Goal: Task Accomplishment & Management: Use online tool/utility

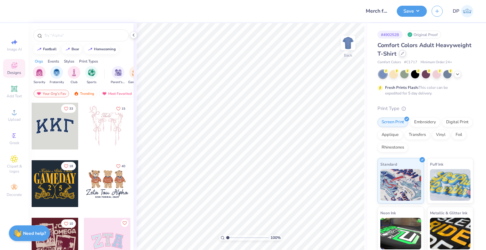
click at [406, 55] on div at bounding box center [402, 53] width 7 height 7
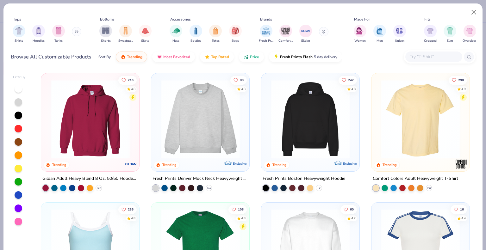
click at [419, 57] on input "text" at bounding box center [433, 56] width 49 height 7
paste input "NKBQ5234"
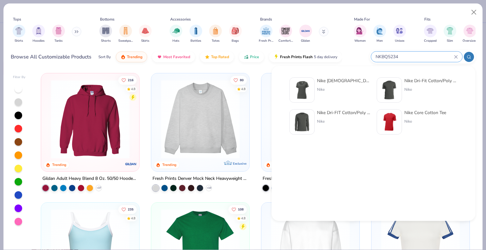
type input "NKBQ5234"
click at [308, 88] on img at bounding box center [302, 90] width 20 height 20
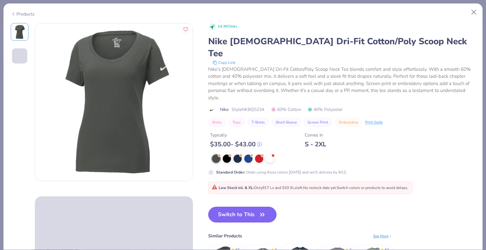
click at [246, 179] on div "14.3K Clicks Nike Ladies Dri-Fit Cotton/Poly Scoop Neck Tee Copy Link Nike's La…" at bounding box center [341, 157] width 267 height 269
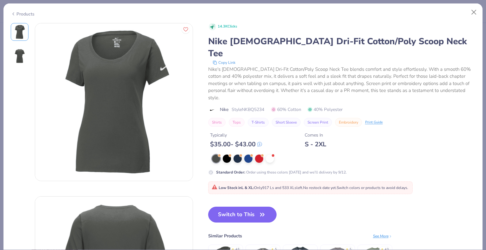
click at [245, 207] on button "Switch to This" at bounding box center [242, 215] width 69 height 16
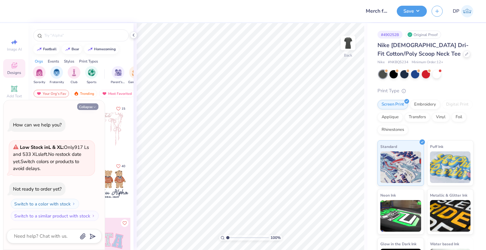
click at [91, 108] on button "Collapse" at bounding box center [87, 106] width 21 height 7
type textarea "x"
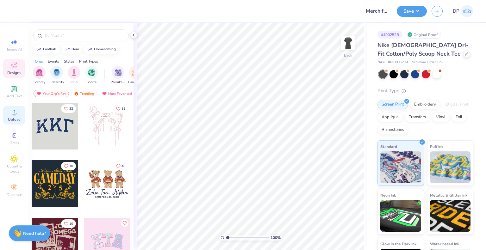
click at [12, 114] on icon at bounding box center [14, 112] width 4 height 4
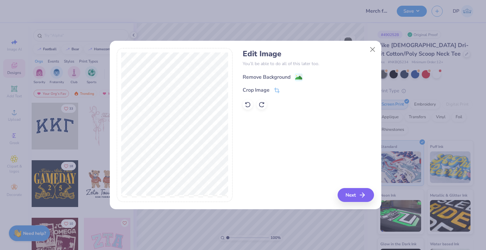
click at [278, 77] on div "Remove Background" at bounding box center [267, 77] width 48 height 8
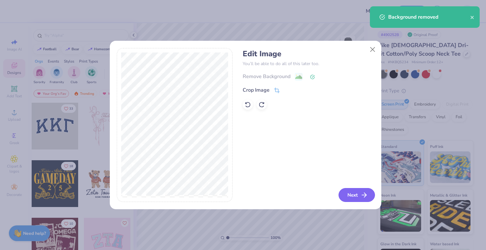
click at [352, 192] on button "Next" at bounding box center [356, 195] width 36 height 14
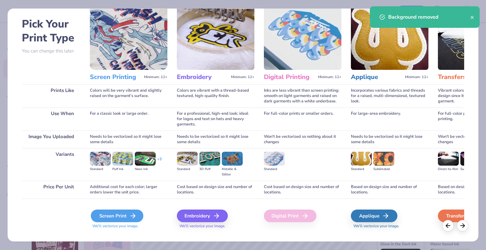
scroll to position [33, 0]
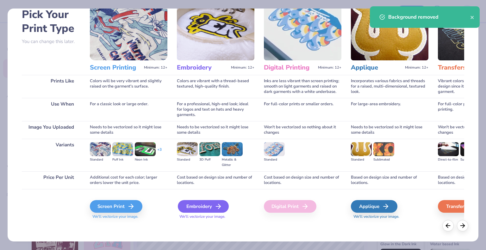
click at [187, 210] on div "Embroidery" at bounding box center [203, 206] width 51 height 13
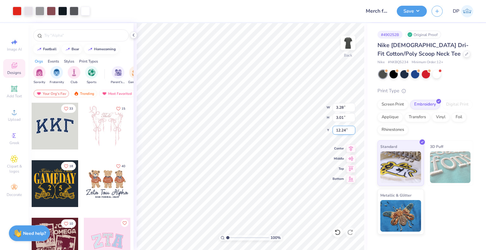
type input "3.28"
type input "3.01"
type input "3.00"
click at [463, 54] on div at bounding box center [466, 53] width 7 height 7
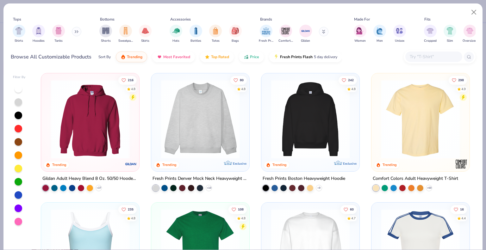
click at [323, 33] on icon at bounding box center [323, 32] width 3 height 4
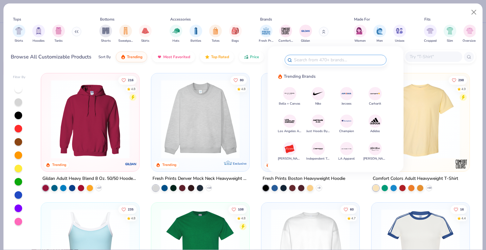
click at [311, 94] on div "Bella + Canvas Nike Jerzees Carhartt Los Angeles Apparel Just Hoods By AWDis Ch…" at bounding box center [336, 123] width 104 height 73
click at [316, 94] on img at bounding box center [317, 93] width 11 height 11
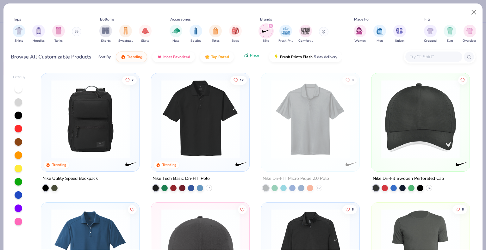
click at [246, 56] on icon "button" at bounding box center [246, 57] width 1 height 2
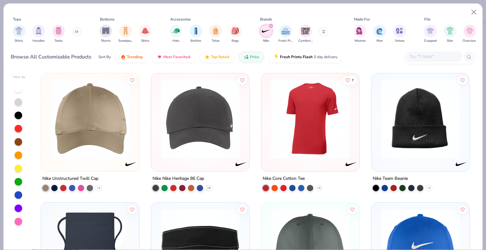
click at [305, 138] on img at bounding box center [310, 119] width 85 height 79
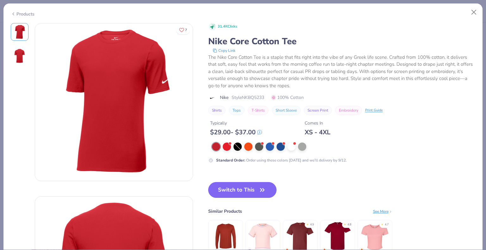
click at [25, 12] on div "Products" at bounding box center [23, 14] width 24 height 7
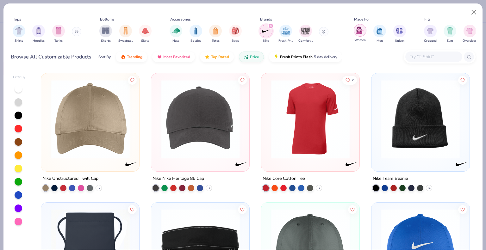
click at [361, 28] on img "filter for Women" at bounding box center [359, 30] width 7 height 7
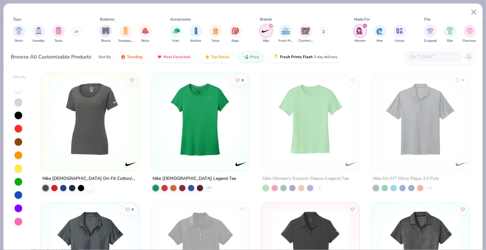
click at [205, 131] on img at bounding box center [200, 119] width 85 height 79
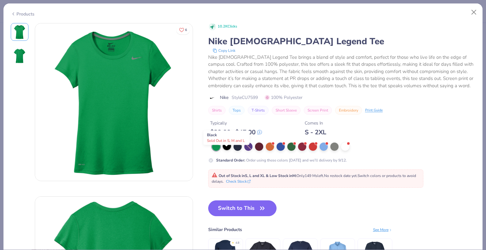
click at [227, 150] on div at bounding box center [227, 146] width 8 height 8
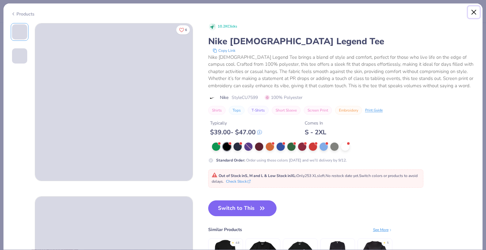
click at [472, 11] on button "Close" at bounding box center [474, 12] width 12 height 12
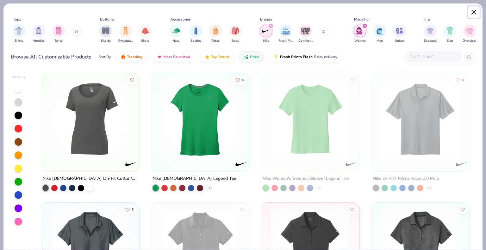
click at [476, 9] on button "Close" at bounding box center [474, 12] width 12 height 12
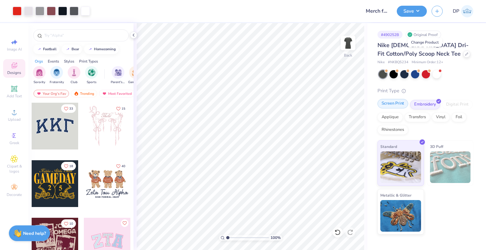
click at [393, 103] on div "Screen Print" at bounding box center [392, 103] width 31 height 9
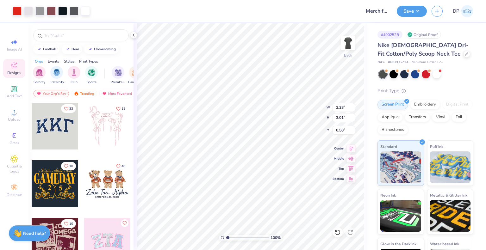
type input "3.00"
type input "2.25"
type input "2.07"
click at [410, 12] on button "Save" at bounding box center [412, 10] width 30 height 11
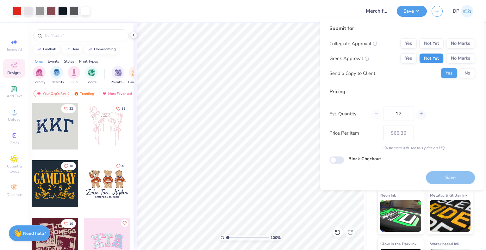
click at [423, 57] on button "Not Yet" at bounding box center [431, 58] width 24 height 10
click at [430, 42] on button "Not Yet" at bounding box center [431, 44] width 24 height 10
click at [458, 180] on button "Save" at bounding box center [450, 177] width 49 height 13
type input "$66.36"
click at [369, 167] on div "Submit for Collegiate Approval Yes Not Yet No Marks Greek Approval Yes Not Yet …" at bounding box center [401, 104] width 145 height 159
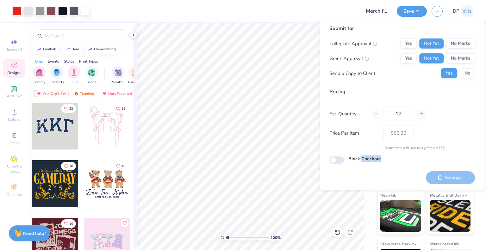
click at [369, 167] on div "Submit for Collegiate Approval Yes Not Yet No Marks Greek Approval Yes Not Yet …" at bounding box center [401, 104] width 145 height 159
click at [433, 92] on div "Pricing" at bounding box center [401, 92] width 145 height 8
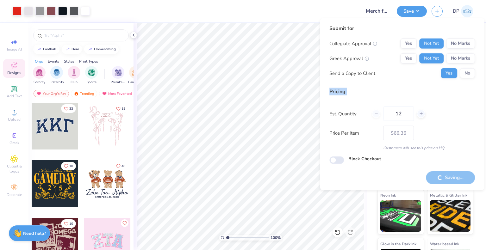
click at [433, 92] on div "Pricing" at bounding box center [401, 92] width 145 height 8
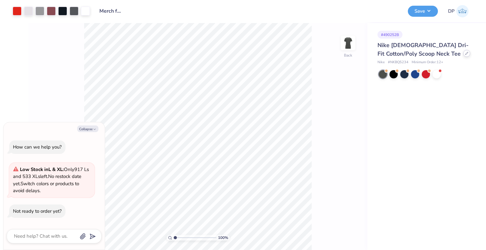
click at [465, 53] on icon at bounding box center [466, 53] width 3 height 3
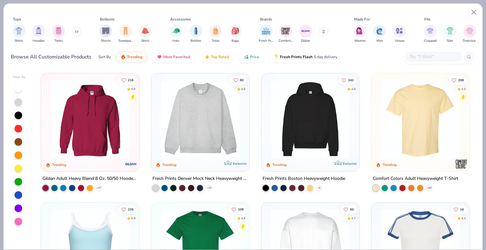
type textarea "x"
click at [434, 57] on input "text" at bounding box center [433, 56] width 49 height 7
paste input "NKBQ5231"
type input "NKBQ5231"
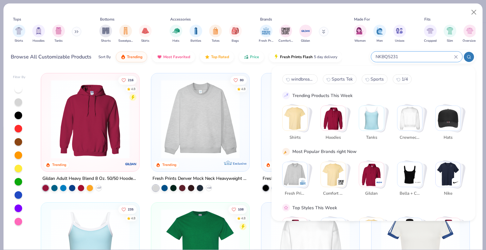
type textarea "x"
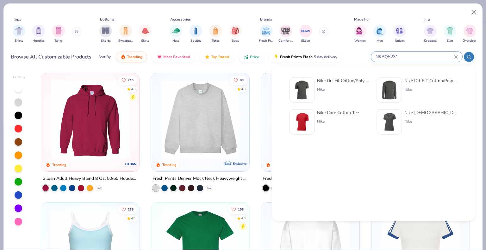
type input "NKBQ5231"
click at [301, 86] on img at bounding box center [302, 90] width 20 height 20
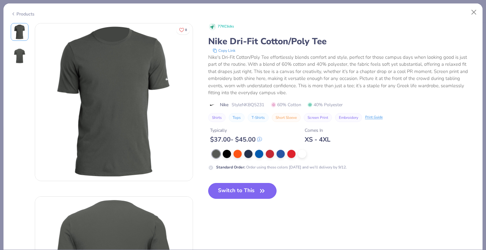
click at [230, 188] on button "Switch to This" at bounding box center [242, 191] width 69 height 16
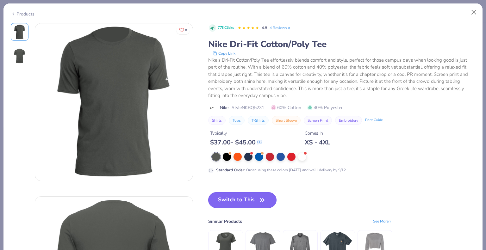
click at [249, 200] on button "Switch to This" at bounding box center [242, 200] width 69 height 16
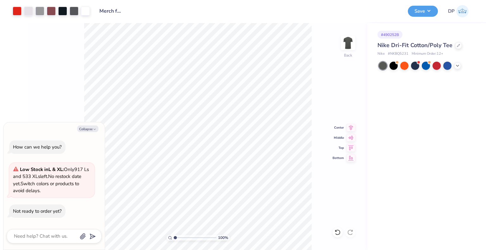
type textarea "x"
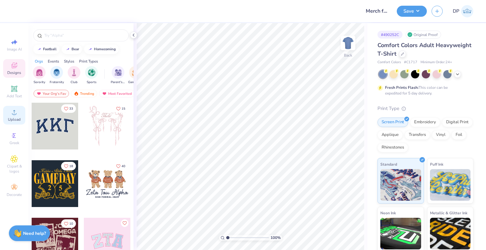
click at [10, 113] on icon at bounding box center [14, 112] width 8 height 8
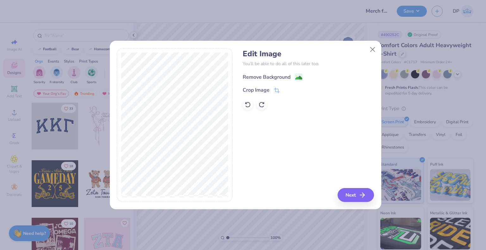
click at [275, 76] on div "Remove Background" at bounding box center [267, 77] width 48 height 8
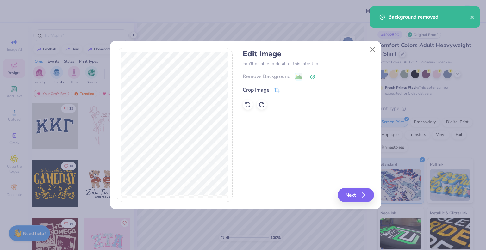
click at [347, 182] on div "Edit Image You’ll be able to do all of this later too. Remove Background Crop I…" at bounding box center [308, 125] width 131 height 154
click at [347, 199] on button "Next" at bounding box center [356, 195] width 36 height 14
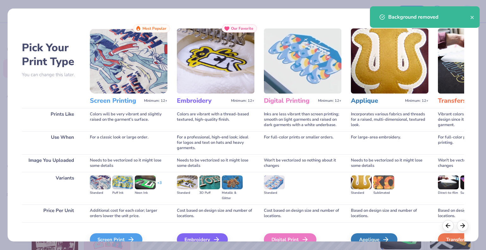
scroll to position [33, 0]
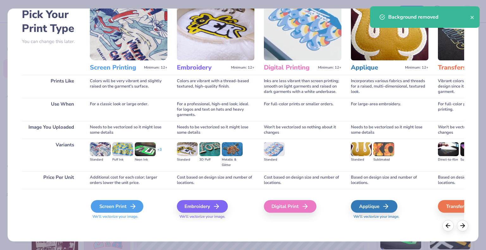
click at [127, 208] on div "Screen Print" at bounding box center [117, 206] width 53 height 13
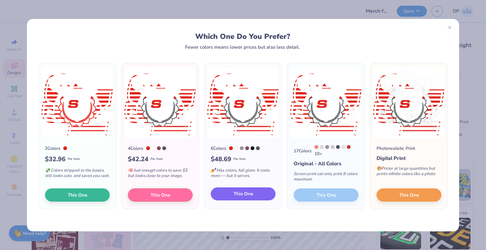
click at [261, 196] on button "This One" at bounding box center [243, 194] width 65 height 13
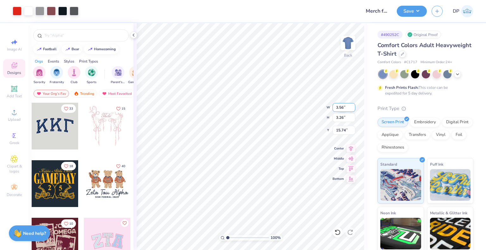
type input "3.56"
type input "3.26"
type input "3.00"
click at [406, 55] on div at bounding box center [402, 53] width 7 height 7
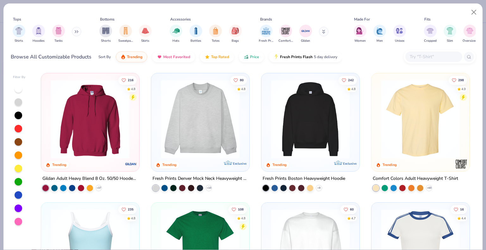
click at [430, 58] on input "text" at bounding box center [433, 56] width 49 height 7
paste input "NKBQ5231"
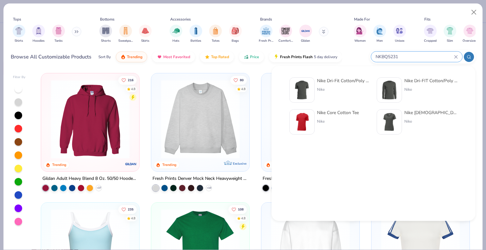
type input "NKBQ5231"
click at [310, 92] on img at bounding box center [302, 90] width 20 height 20
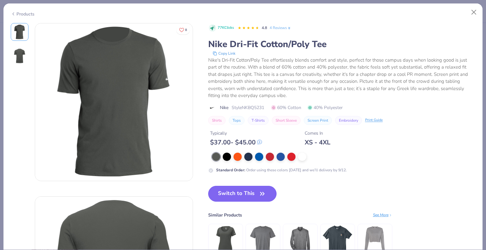
click at [253, 195] on button "Switch to This" at bounding box center [242, 194] width 69 height 16
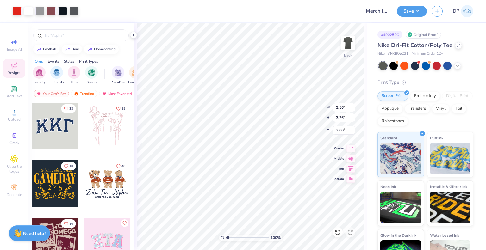
type input "3.00"
click at [407, 11] on button "Save" at bounding box center [412, 10] width 30 height 11
click at [395, 63] on span at bounding box center [396, 61] width 3 height 3
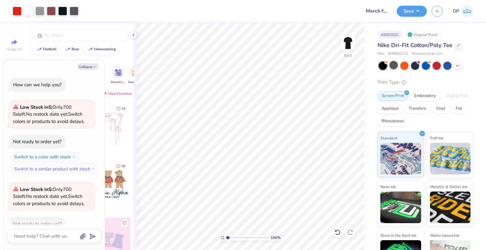
scroll to position [34, 0]
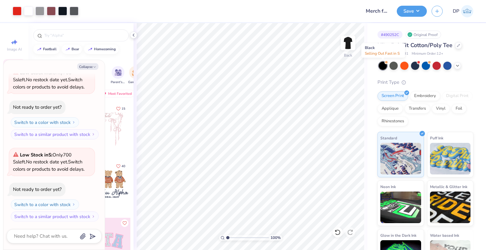
click at [381, 65] on div at bounding box center [383, 66] width 8 height 8
click at [395, 63] on div at bounding box center [393, 65] width 8 height 8
click at [412, 10] on button "Save" at bounding box center [412, 10] width 30 height 11
type textarea "x"
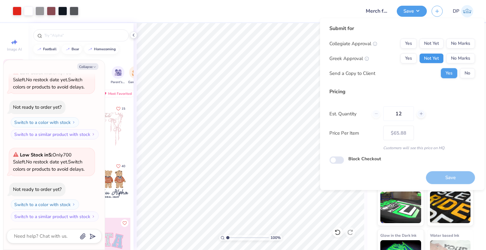
click at [428, 58] on button "Not Yet" at bounding box center [431, 58] width 24 height 10
click at [430, 40] on button "Not Yet" at bounding box center [431, 44] width 24 height 10
click at [460, 178] on button "Save" at bounding box center [450, 177] width 49 height 13
type input "$65.88"
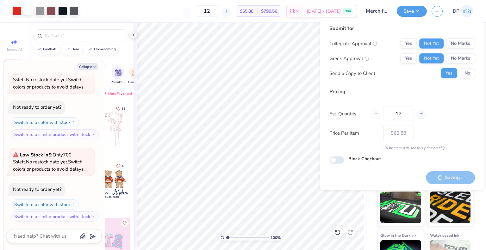
drag, startPoint x: 84, startPoint y: 67, endPoint x: 103, endPoint y: 71, distance: 20.0
click at [85, 67] on button "Collapse" at bounding box center [87, 66] width 21 height 7
type textarea "x"
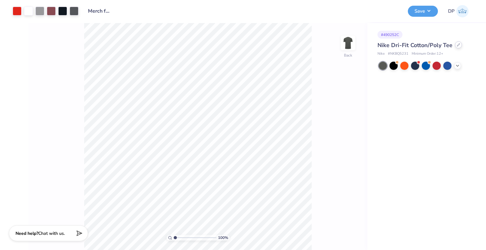
click at [457, 44] on icon at bounding box center [458, 45] width 3 height 3
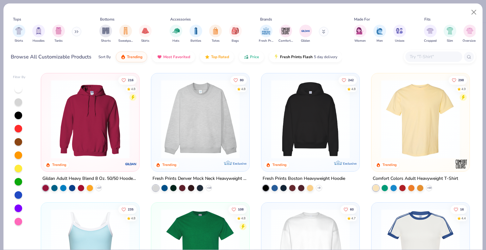
click at [433, 59] on input "text" at bounding box center [433, 56] width 49 height 7
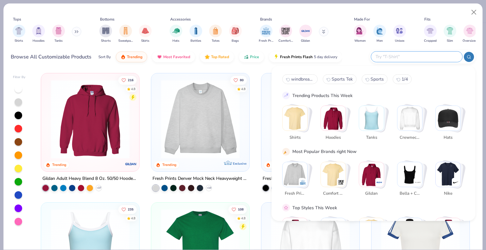
paste input "NKBQ5230"
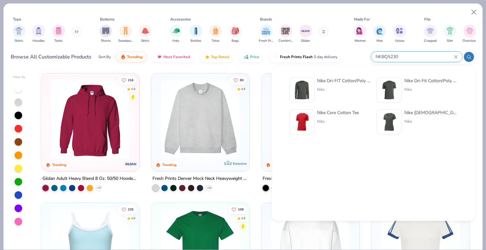
type input "NKBQ5230"
click at [300, 91] on img at bounding box center [302, 90] width 20 height 20
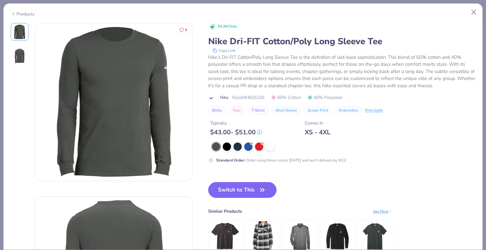
click at [264, 181] on div "55.9K Clicks Nike Dri-FIT Cotton/Poly Long Sleeve Tee Copy Link Nike’s Dri-FIT …" at bounding box center [341, 145] width 267 height 245
click at [261, 189] on icon "button" at bounding box center [262, 190] width 9 height 9
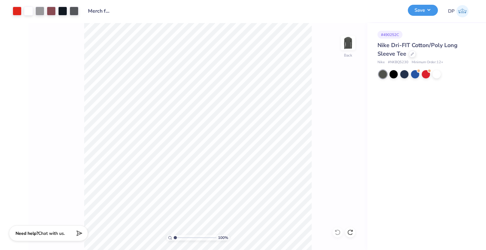
click at [417, 14] on button "Save" at bounding box center [423, 10] width 30 height 11
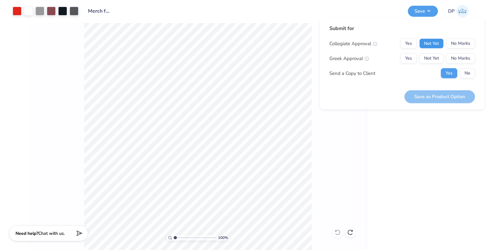
click at [421, 46] on button "Not Yet" at bounding box center [431, 44] width 24 height 10
click at [425, 55] on button "Not Yet" at bounding box center [431, 58] width 24 height 10
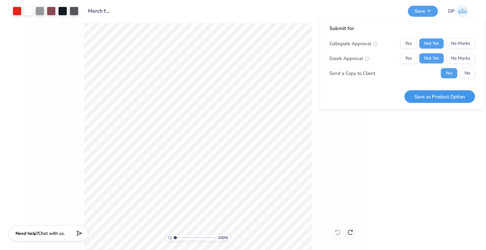
click at [437, 96] on button "Save as Product Option" at bounding box center [439, 96] width 71 height 13
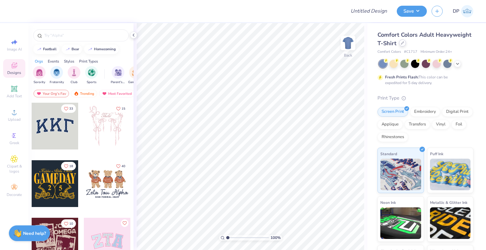
click at [404, 42] on icon at bounding box center [402, 42] width 3 height 3
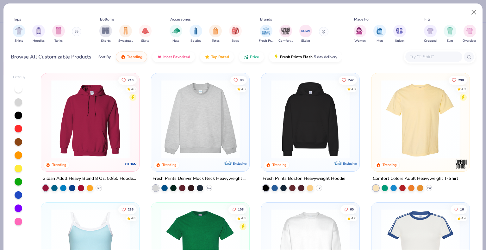
click at [423, 59] on input "text" at bounding box center [433, 56] width 49 height 7
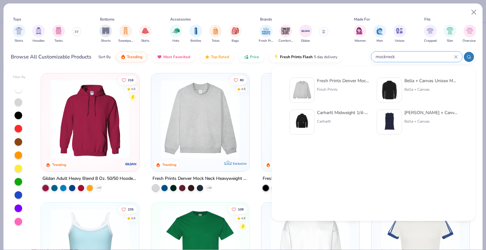
type input "mockneck"
click at [308, 92] on img at bounding box center [302, 90] width 20 height 20
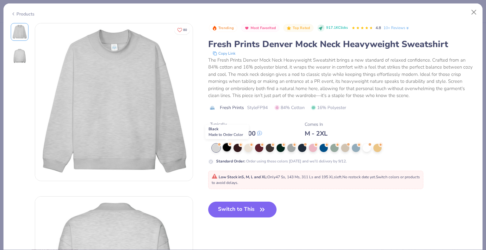
click at [226, 149] on div at bounding box center [227, 147] width 8 height 8
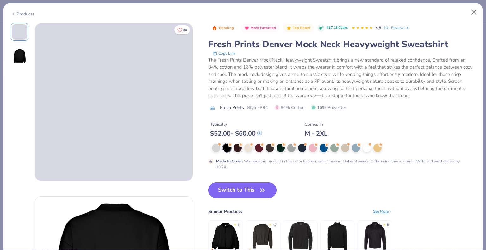
click at [252, 191] on button "Switch to This" at bounding box center [242, 190] width 69 height 16
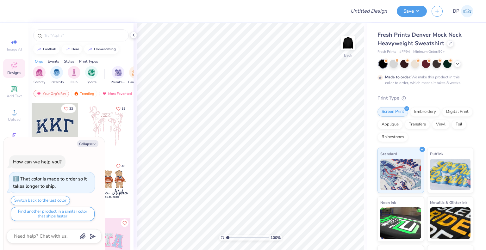
drag, startPoint x: 87, startPoint y: 140, endPoint x: 78, endPoint y: 107, distance: 34.2
click at [87, 141] on button "Collapse" at bounding box center [87, 143] width 21 height 7
type textarea "x"
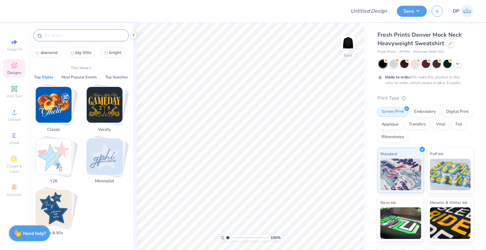
click at [67, 35] on input "text" at bounding box center [84, 35] width 81 height 6
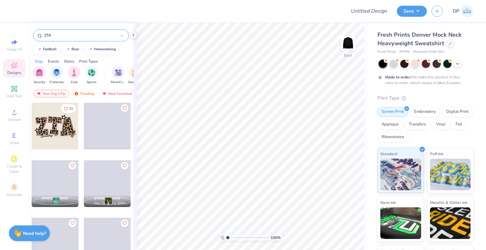
type input "ZTA"
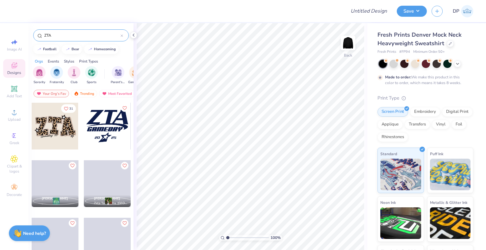
click at [66, 132] on div at bounding box center [55, 126] width 47 height 47
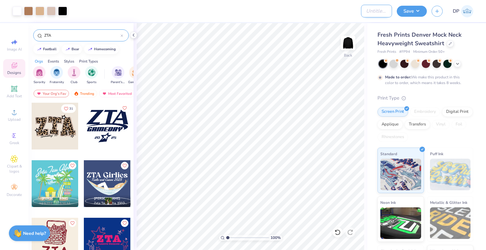
click at [362, 7] on input "Design Title" at bounding box center [376, 11] width 31 height 13
click at [373, 10] on input "ZTA Mokneck" at bounding box center [376, 11] width 31 height 13
type input "ZTA Mockneck"
click at [407, 12] on button "Save" at bounding box center [412, 10] width 30 height 11
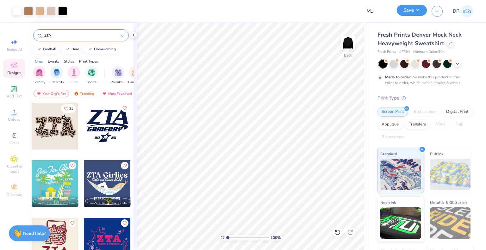
scroll to position [0, 0]
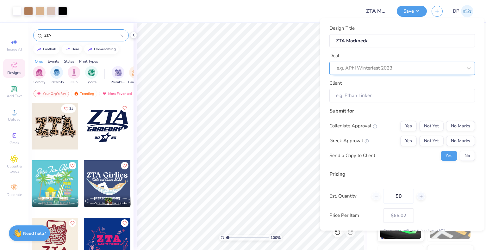
click at [413, 71] on div at bounding box center [400, 68] width 126 height 9
type input "Mongo"
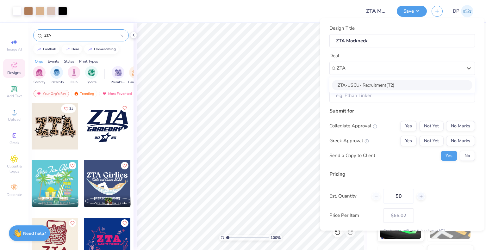
click at [388, 81] on div "ZTA-USCU- Recruitment(T2)" at bounding box center [402, 85] width 140 height 10
type input "ZTA"
type input "Olivia Long"
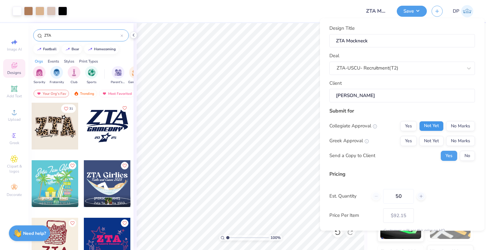
click at [428, 121] on div "Yes Not Yet No Marks" at bounding box center [437, 126] width 75 height 10
drag, startPoint x: 428, startPoint y: 123, endPoint x: 428, endPoint y: 134, distance: 11.1
click at [428, 127] on button "Not Yet" at bounding box center [431, 126] width 24 height 10
click at [427, 138] on button "Not Yet" at bounding box center [431, 141] width 24 height 10
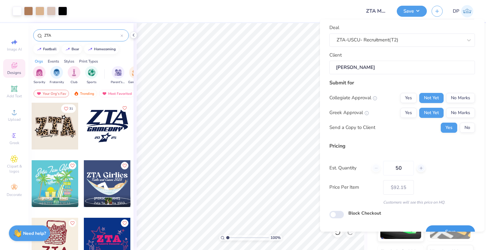
scroll to position [41, 0]
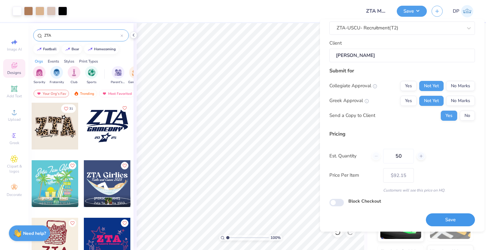
click at [435, 217] on button "Save" at bounding box center [450, 219] width 49 height 13
type input "$92.15"
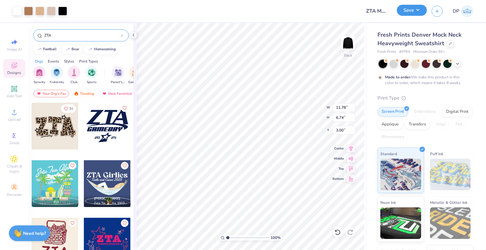
click at [410, 8] on button "Save" at bounding box center [412, 10] width 30 height 11
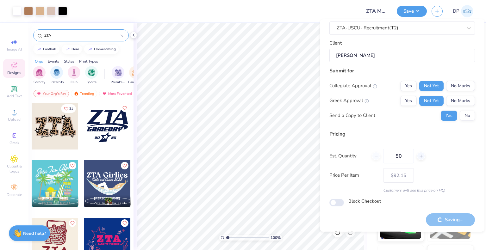
click at [392, 121] on div "Submit for Collegiate Approval Yes Not Yet No Marks Greek Approval Yes Not Yet …" at bounding box center [401, 96] width 145 height 59
click at [434, 222] on div "Saving..." at bounding box center [450, 219] width 49 height 13
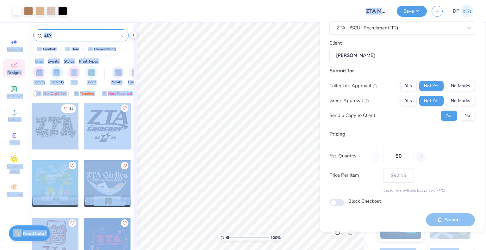
drag, startPoint x: 434, startPoint y: 222, endPoint x: 369, endPoint y: 225, distance: 64.2
click at [433, 222] on div "Saving..." at bounding box center [450, 219] width 49 height 13
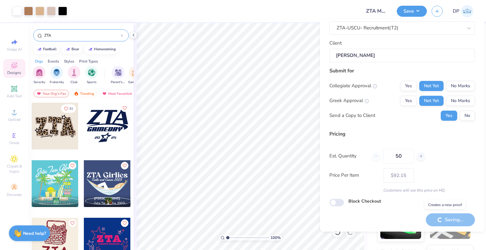
click at [436, 220] on div "Saving..." at bounding box center [450, 219] width 49 height 13
click at [407, 220] on div "Design Title ZTA Mockneck Deal ZTA-USCU- Recruitment(T2) Client Olivia Long Sub…" at bounding box center [401, 106] width 145 height 242
click at [447, 222] on div "Saving..." at bounding box center [450, 219] width 49 height 13
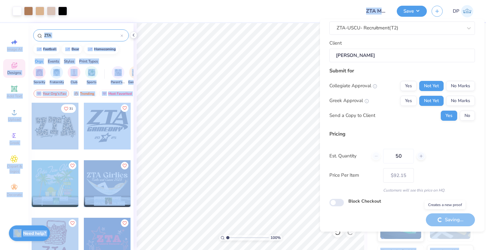
click at [447, 222] on div "Saving..." at bounding box center [450, 219] width 49 height 13
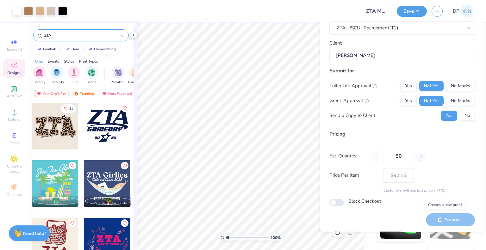
click at [447, 222] on div "Saving..." at bounding box center [450, 219] width 49 height 13
click at [399, 222] on div "Design Title ZTA Mockneck Deal ZTA-USCU- Recruitment(T2) Client Olivia Long Sub…" at bounding box center [401, 106] width 145 height 242
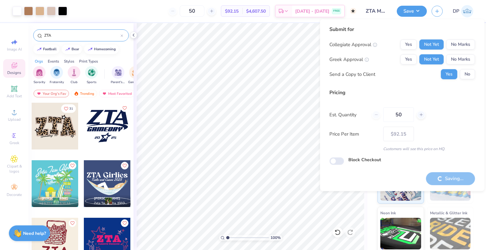
type input "– –"
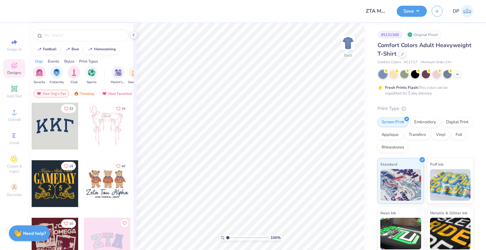
click at [435, 56] on div "Comfort Colors Adult Heavyweight T-Shirt" at bounding box center [425, 49] width 96 height 17
click at [404, 55] on icon at bounding box center [402, 53] width 3 height 3
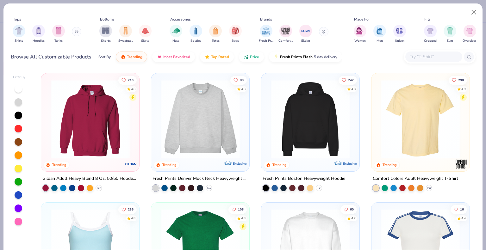
click at [432, 63] on div at bounding box center [440, 57] width 72 height 14
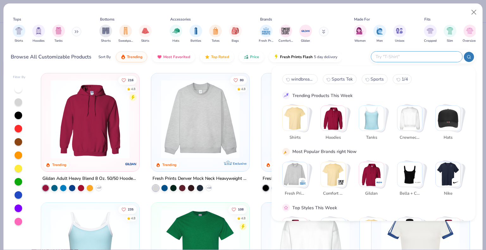
click at [434, 57] on input "text" at bounding box center [416, 56] width 83 height 7
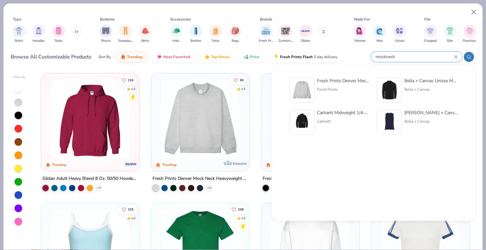
type input "mockneck"
click at [388, 83] on img at bounding box center [389, 90] width 20 height 20
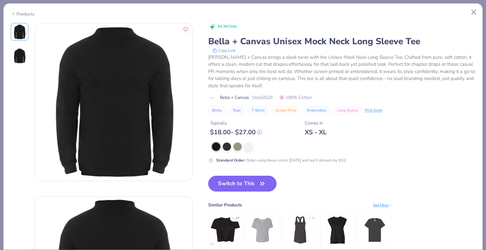
click at [251, 179] on button "Switch to This" at bounding box center [242, 184] width 69 height 16
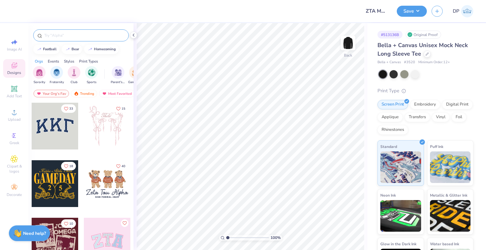
click at [68, 33] on input "text" at bounding box center [84, 35] width 81 height 6
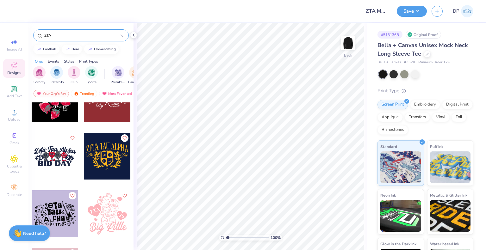
scroll to position [949, 0]
type input "ZTA"
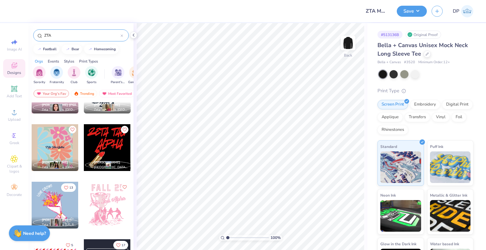
scroll to position [1550, 0]
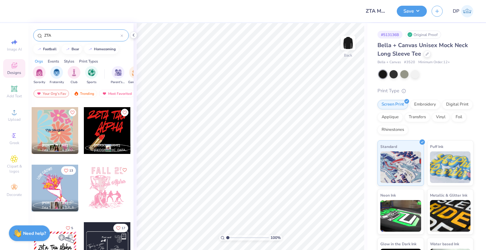
click at [105, 133] on div at bounding box center [107, 130] width 47 height 47
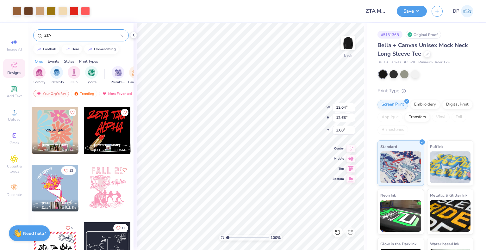
type input "10.36"
type input "10.86"
type input "3.00"
click at [411, 10] on button "Save" at bounding box center [412, 10] width 30 height 11
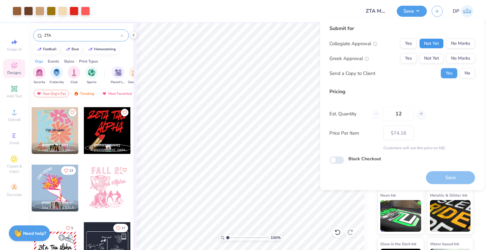
click at [429, 43] on button "Not Yet" at bounding box center [431, 44] width 24 height 10
click at [429, 55] on button "Not Yet" at bounding box center [431, 58] width 24 height 10
click at [437, 177] on button "Save" at bounding box center [450, 177] width 49 height 13
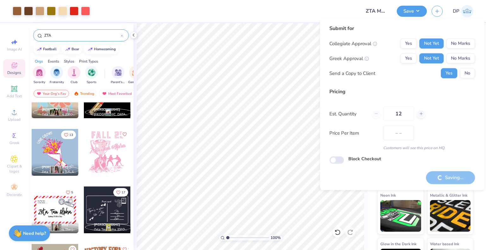
type input "$74.16"
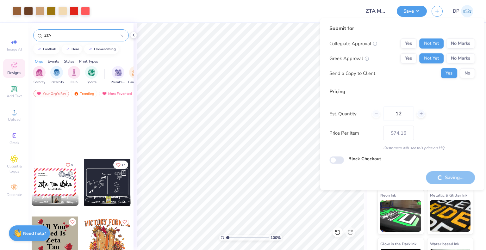
scroll to position [1740, 0]
